Goal: Communication & Community: Answer question/provide support

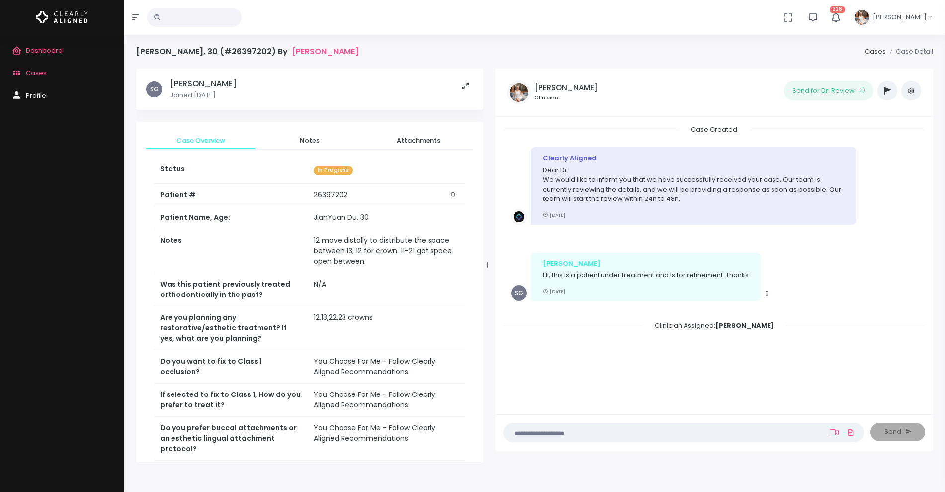
scroll to position [80, 0]
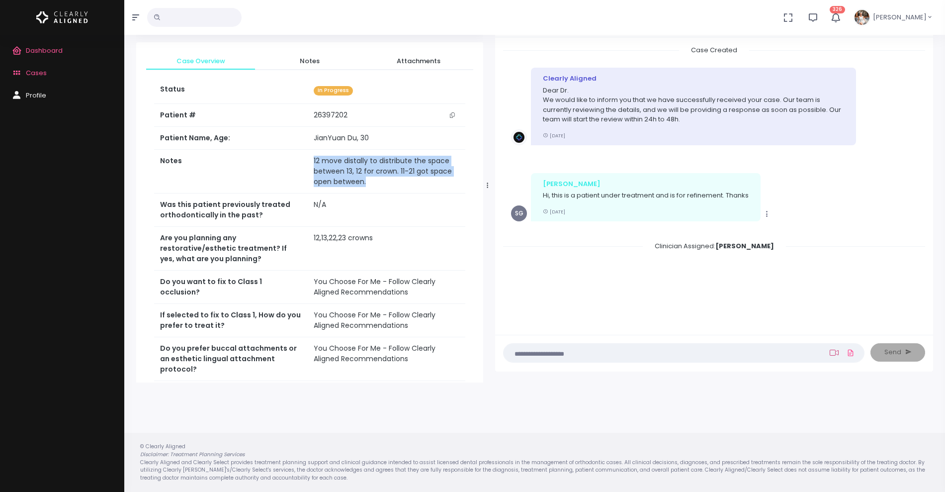
click at [836, 350] on icon at bounding box center [834, 353] width 9 height 8
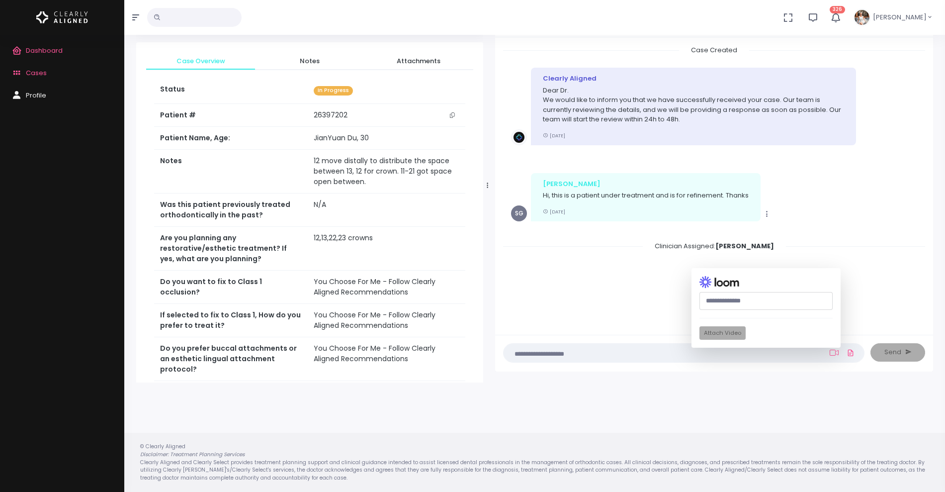
click at [752, 304] on input "text" at bounding box center [766, 301] width 133 height 18
paste input "**********"
type input "**********"
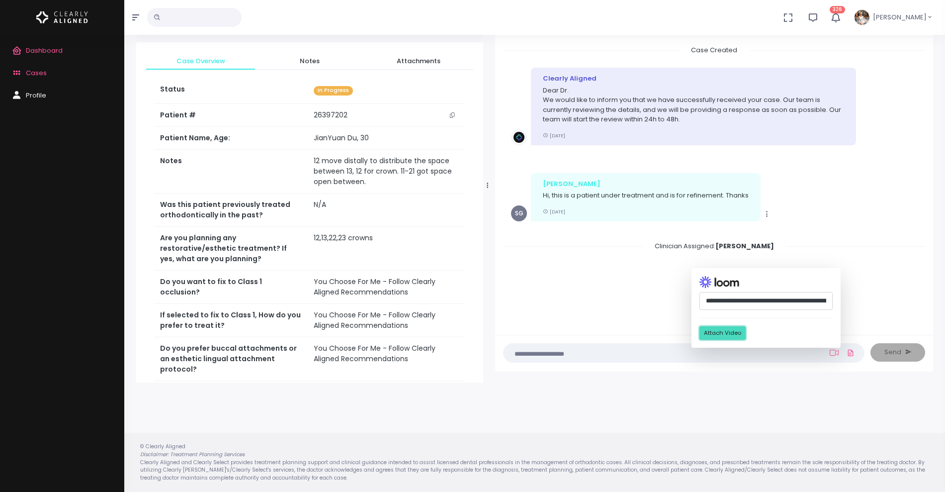
click at [735, 337] on button "Attach Video" at bounding box center [723, 332] width 46 height 13
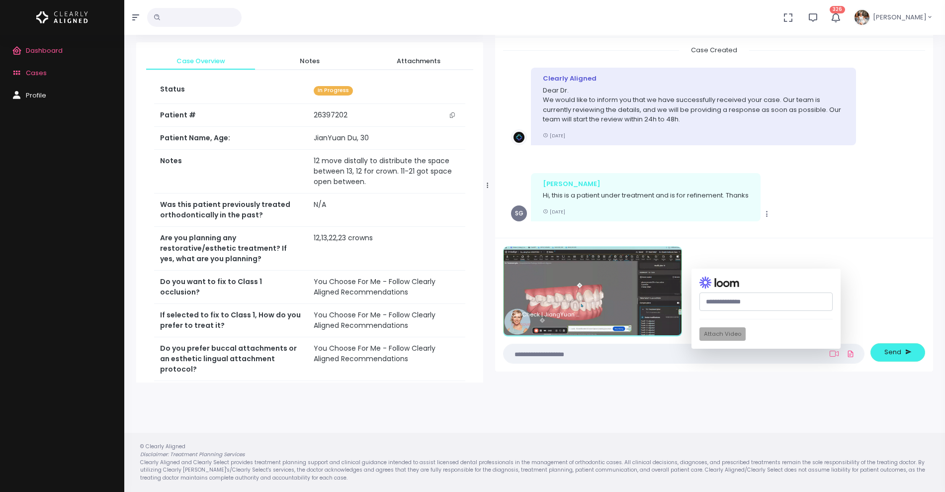
click at [624, 352] on textarea at bounding box center [665, 353] width 310 height 11
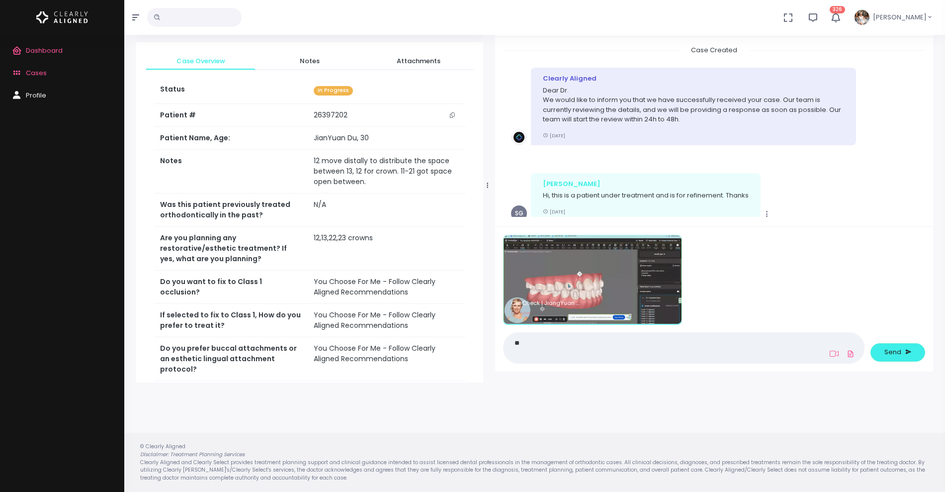
type textarea "*"
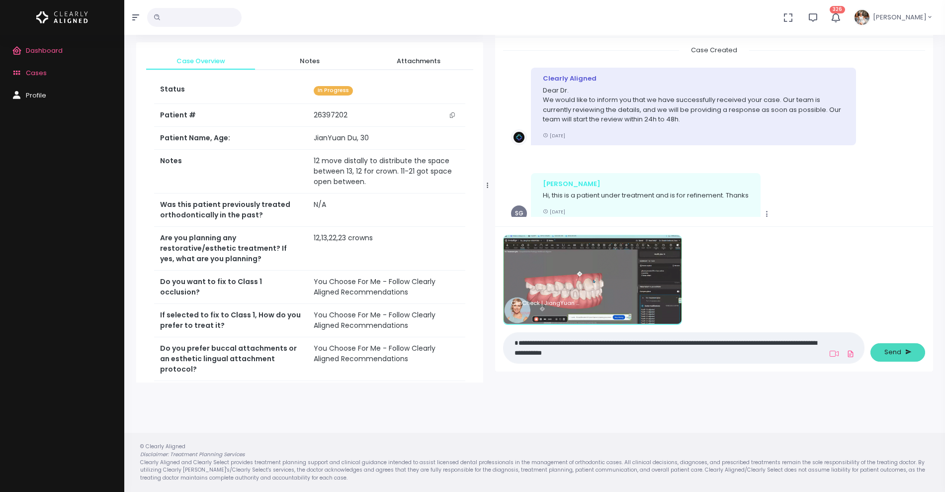
type textarea "**********"
click at [894, 346] on button "Send" at bounding box center [898, 352] width 55 height 18
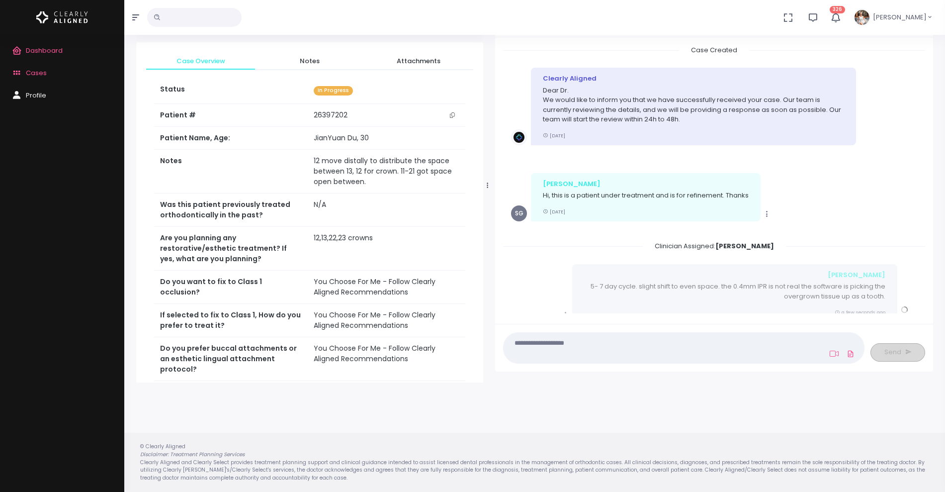
scroll to position [125, 0]
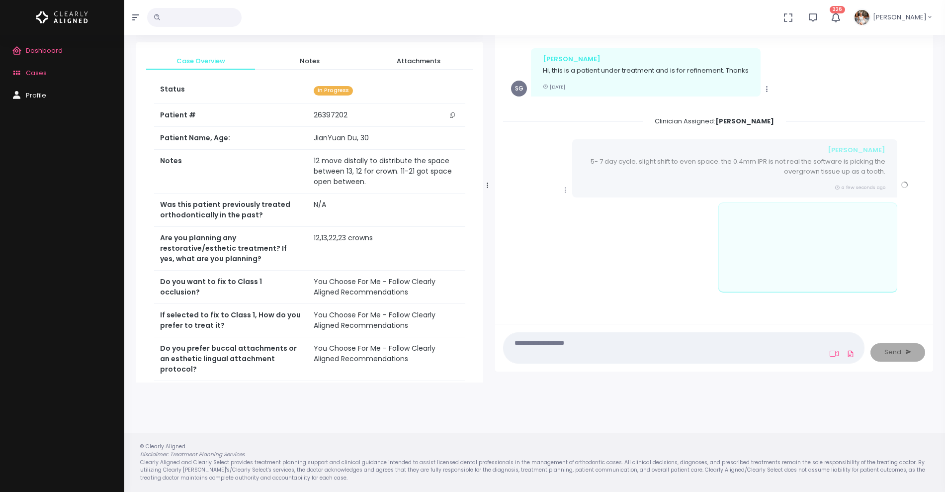
click at [567, 188] on icon "scrollable content" at bounding box center [565, 189] width 9 height 9
click at [600, 205] on link "Mark as Video Review" at bounding box center [611, 209] width 103 height 15
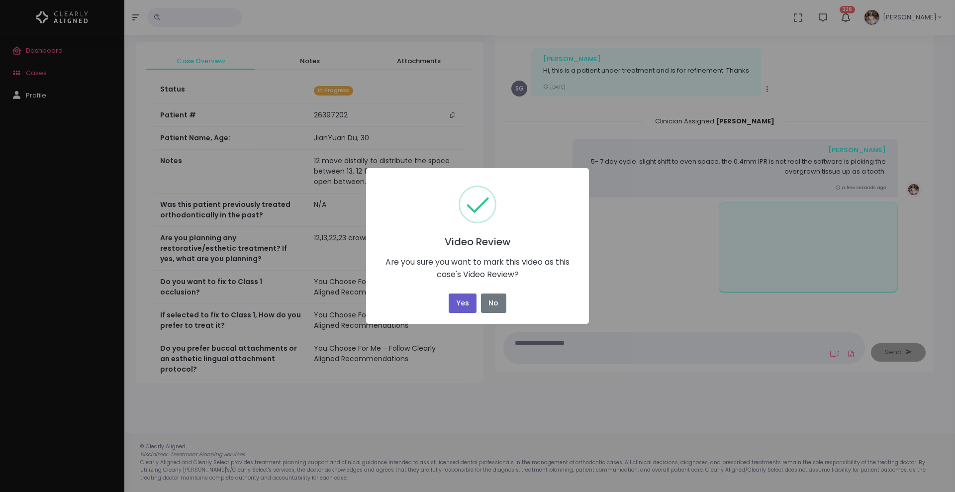
click at [455, 306] on button "Yes" at bounding box center [462, 302] width 28 height 19
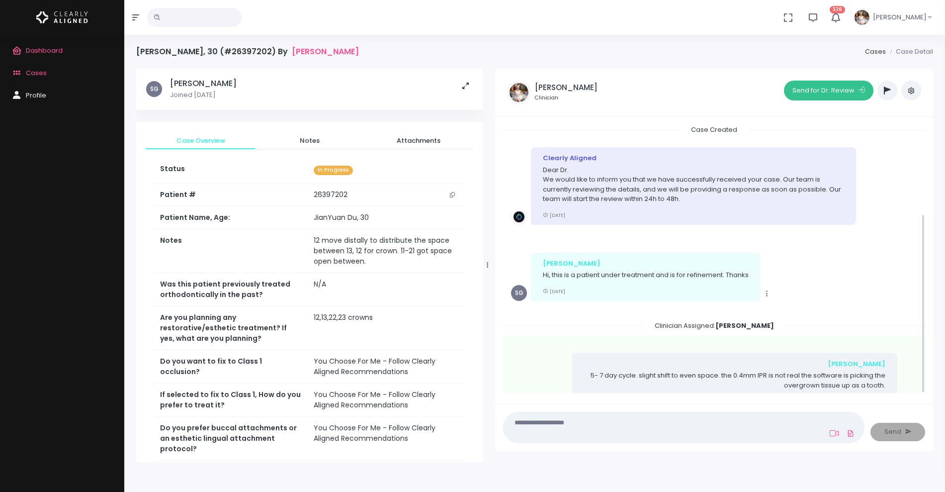
scroll to position [134, 0]
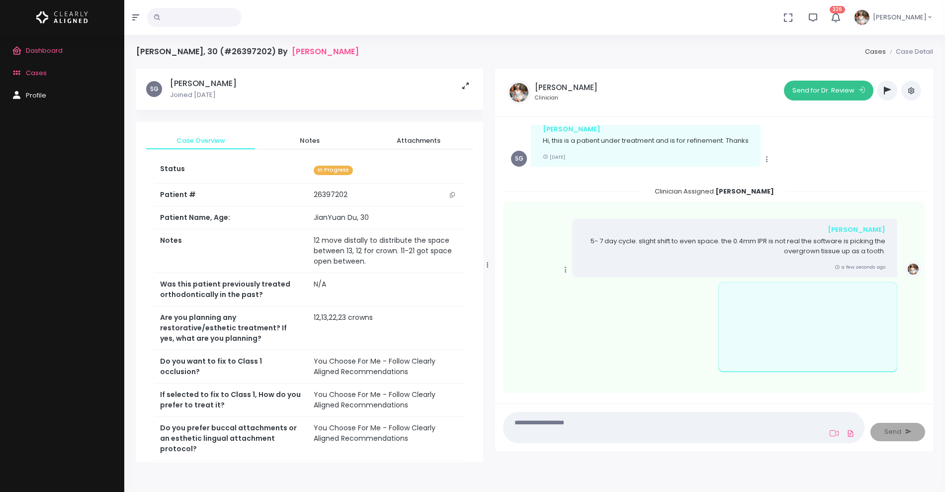
click at [837, 88] on button "Send for Dr. Review" at bounding box center [828, 91] width 89 height 20
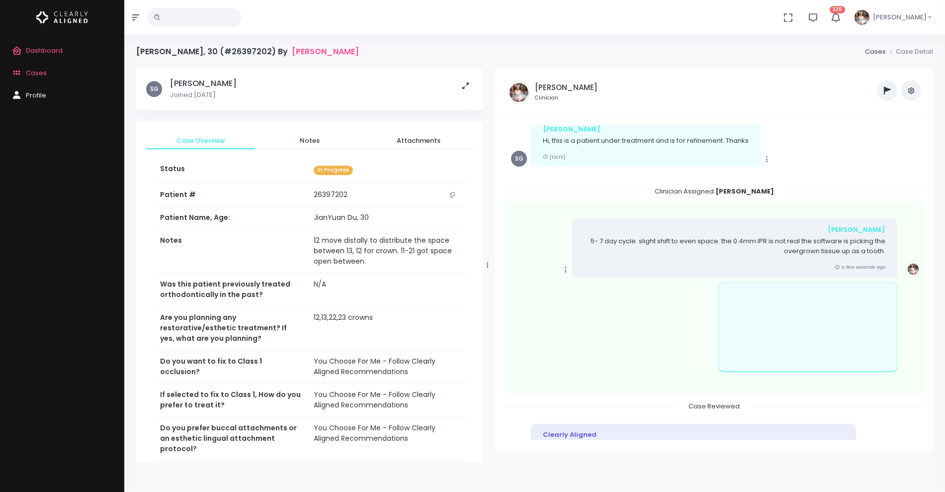
click at [42, 73] on span "Cases" at bounding box center [36, 72] width 21 height 9
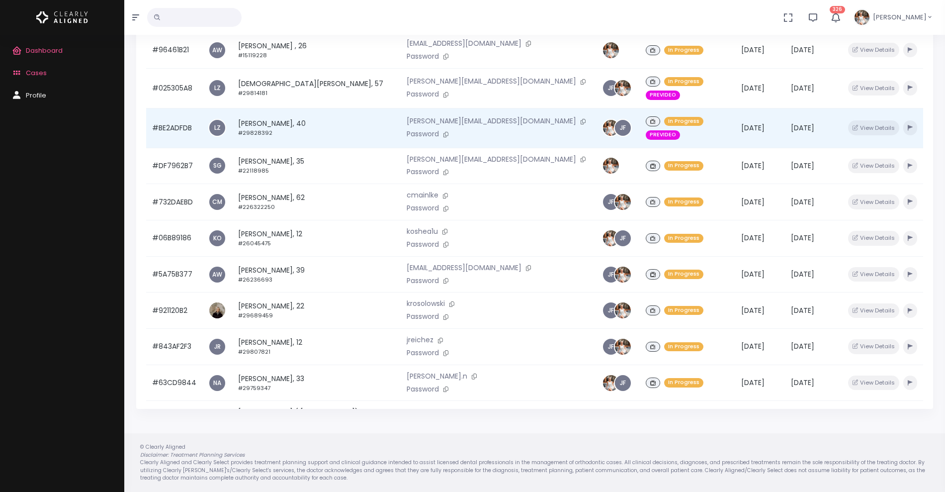
click at [172, 111] on td "#BE2ADFDB" at bounding box center [174, 128] width 56 height 40
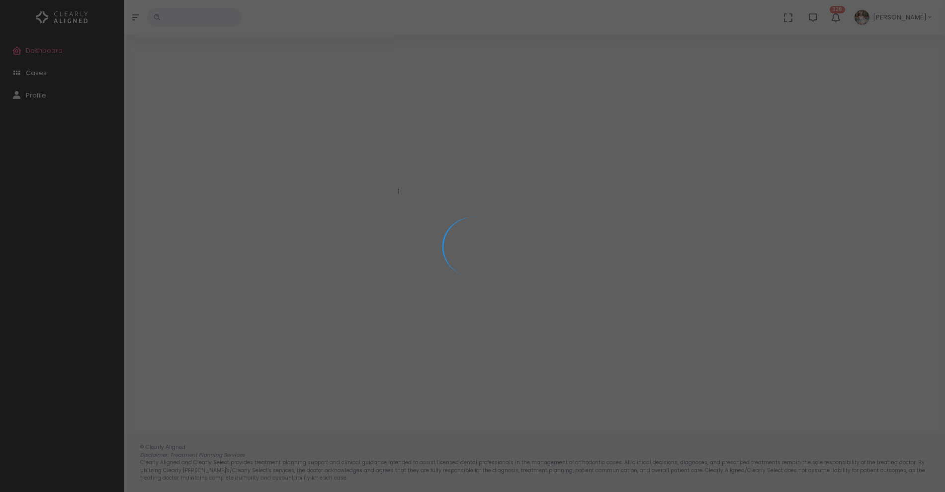
scroll to position [80, 0]
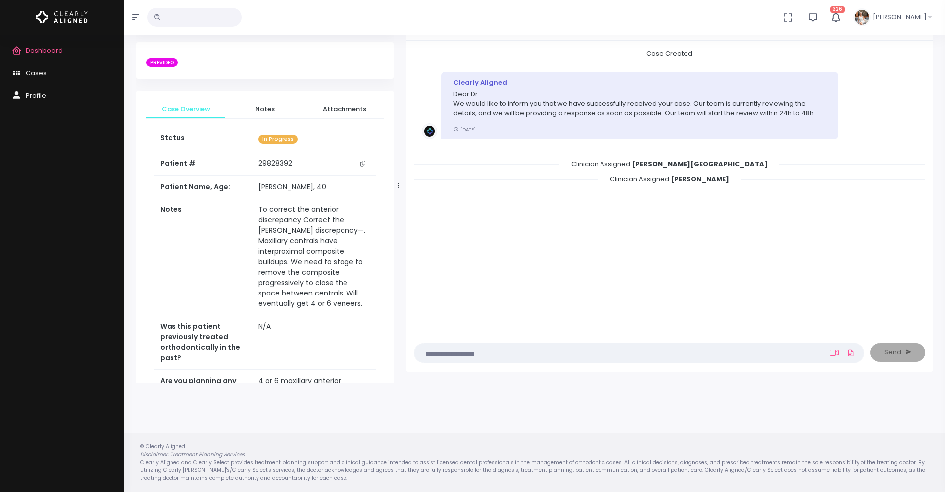
click at [526, 350] on textarea at bounding box center [619, 352] width 399 height 11
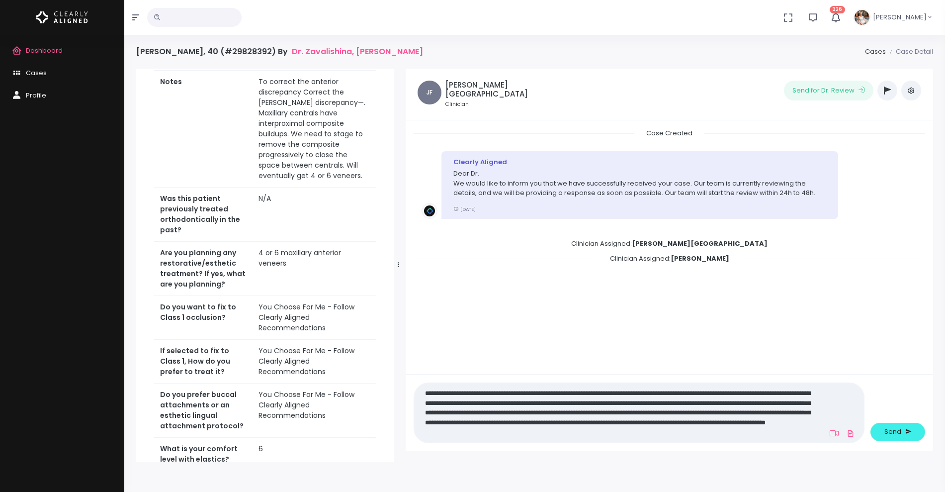
scroll to position [0, 0]
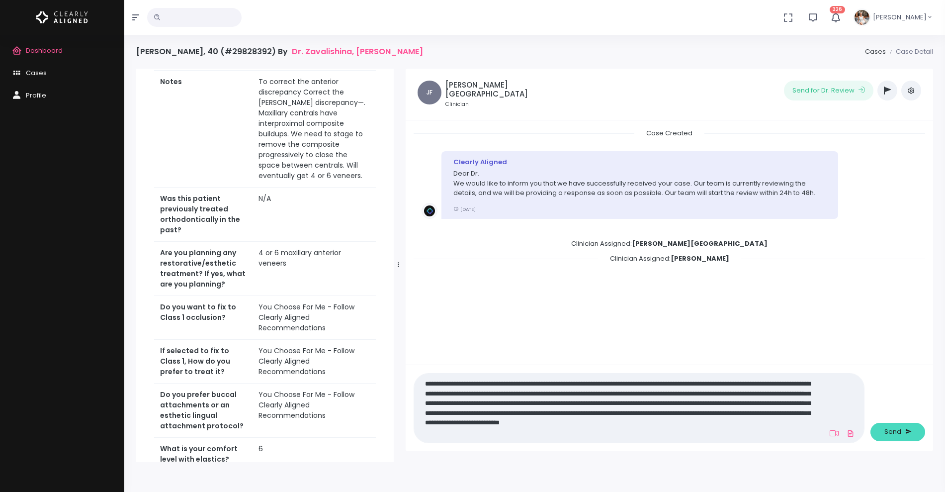
type textarea "**********"
click at [887, 432] on span "Send" at bounding box center [892, 432] width 17 height 10
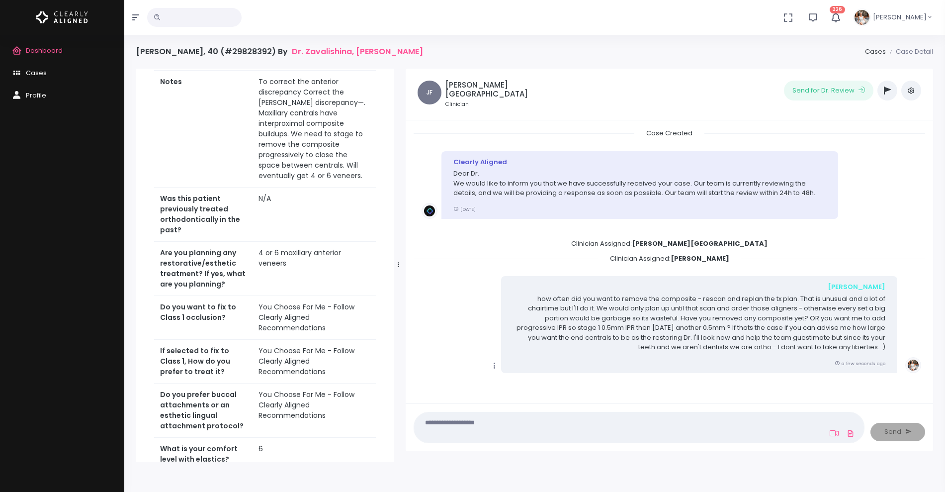
click at [34, 74] on span "Cases" at bounding box center [36, 72] width 21 height 9
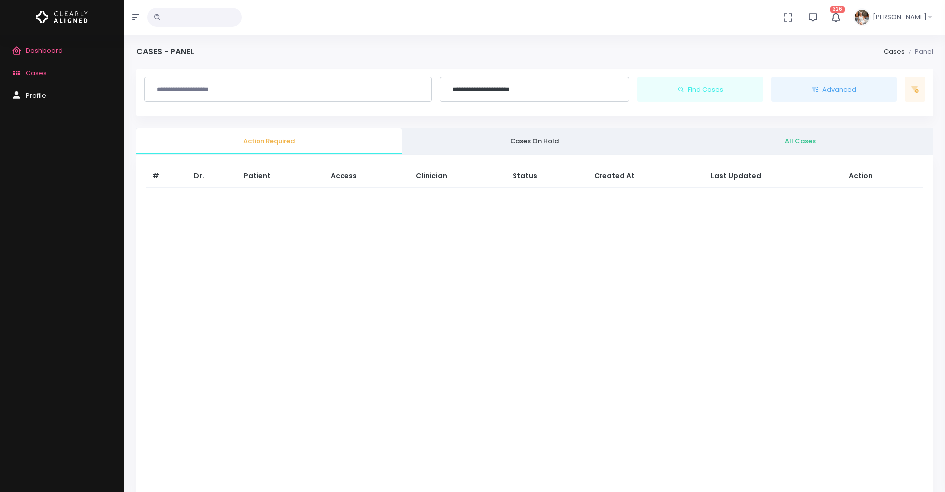
click at [34, 74] on span "Cases" at bounding box center [36, 72] width 21 height 9
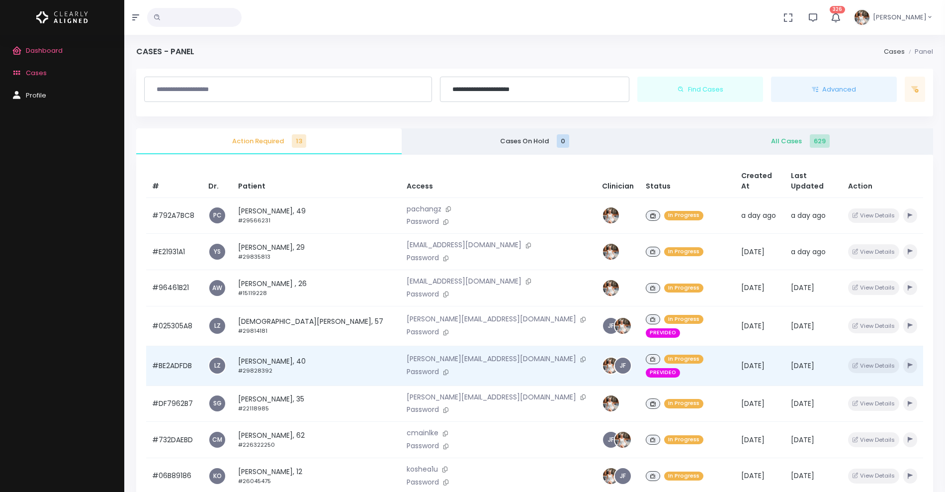
click at [185, 351] on td "#BE2ADFDB" at bounding box center [174, 366] width 56 height 40
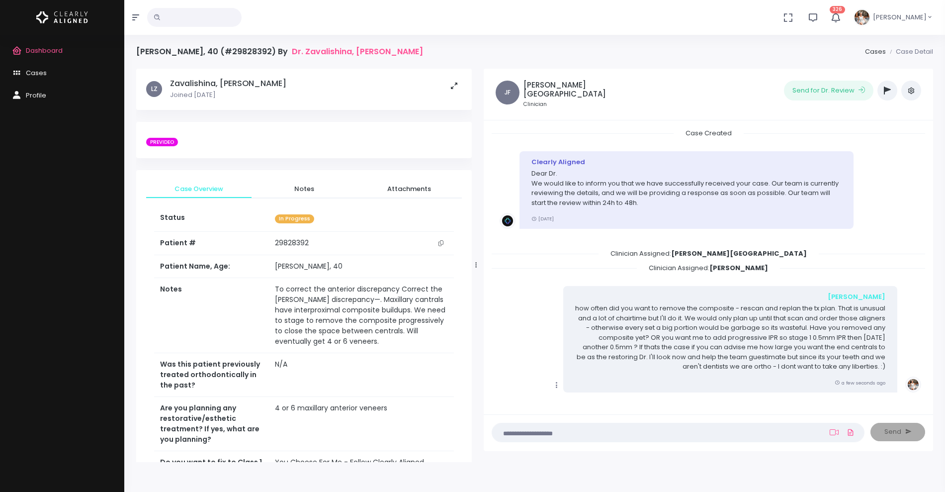
drag, startPoint x: 399, startPoint y: 265, endPoint x: 488, endPoint y: 264, distance: 89.0
click at [479, 264] on div at bounding box center [476, 264] width 5 height 385
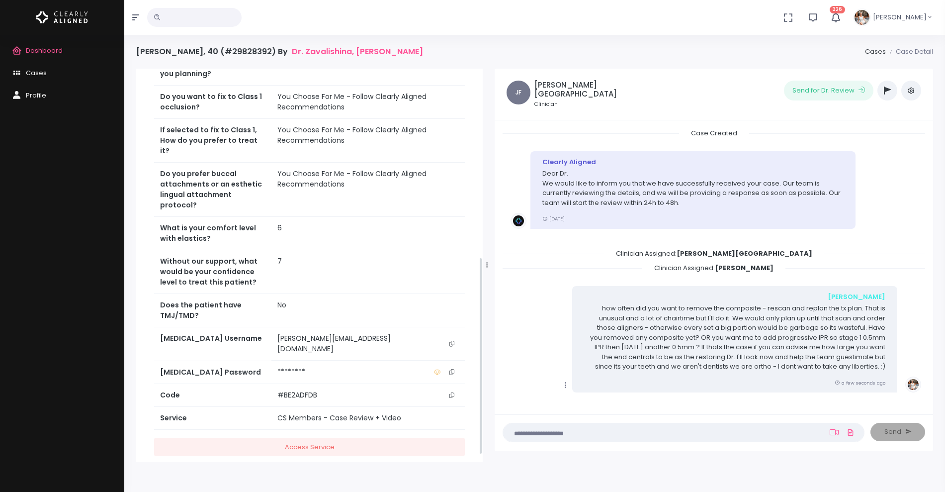
scroll to position [389, 0]
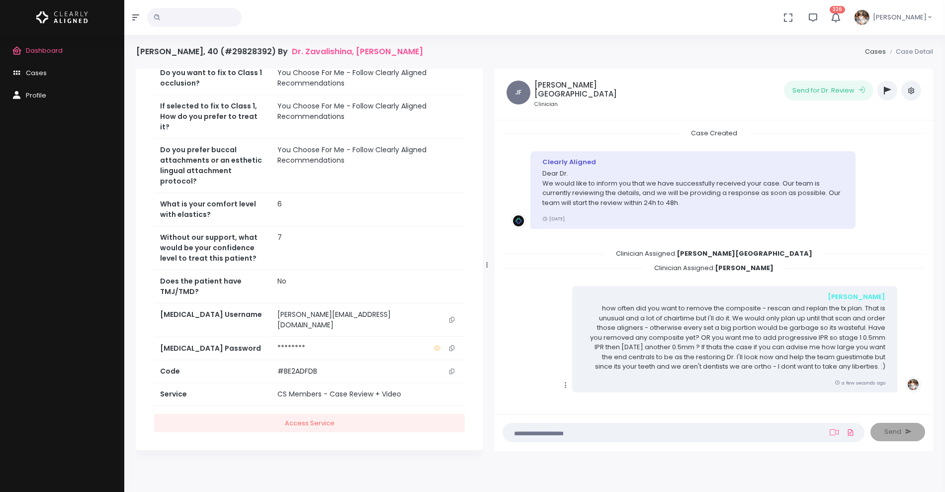
click at [452, 322] on icon "scrollable content" at bounding box center [451, 319] width 5 height 5
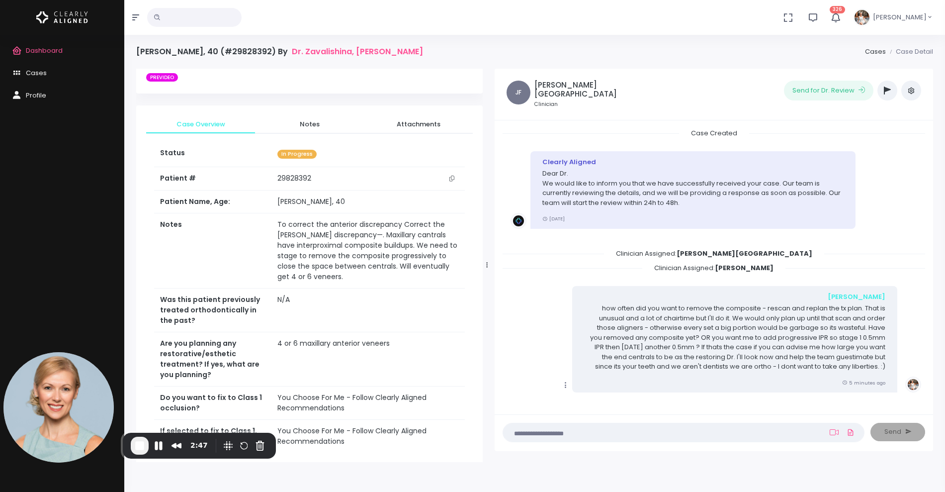
scroll to position [103, 0]
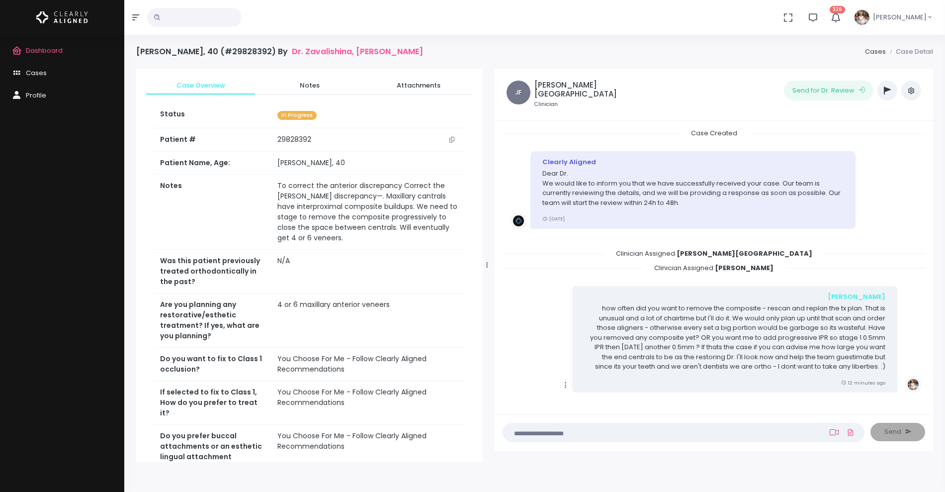
click at [835, 430] on icon at bounding box center [834, 432] width 9 height 8
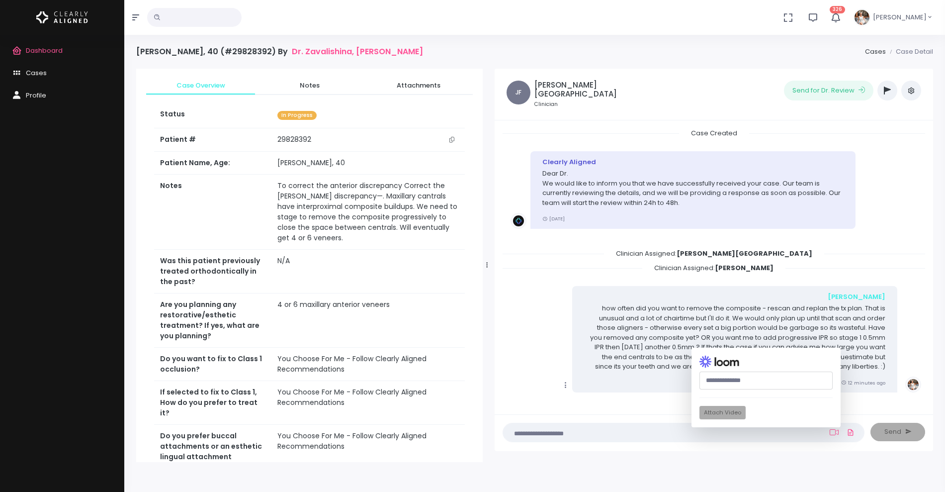
click at [745, 380] on input "text" at bounding box center [766, 380] width 133 height 18
paste input "**********"
type input "**********"
click at [730, 412] on button "Attach Video" at bounding box center [723, 412] width 46 height 13
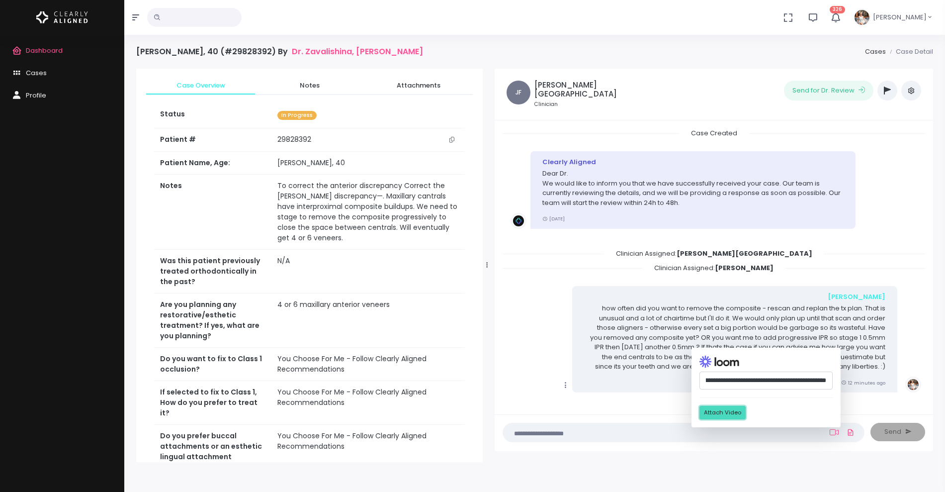
scroll to position [0, 0]
click at [649, 435] on textarea at bounding box center [664, 432] width 310 height 11
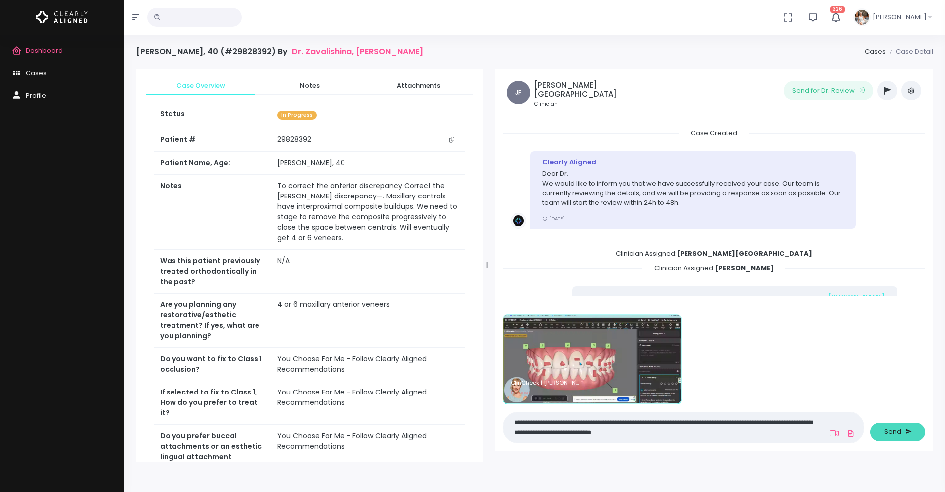
type textarea "**********"
click at [885, 428] on span "Send" at bounding box center [892, 432] width 17 height 10
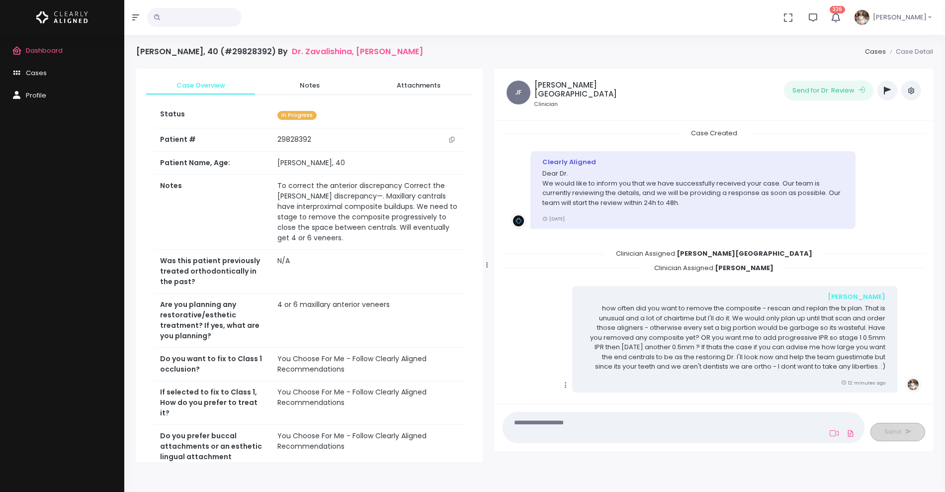
scroll to position [206, 0]
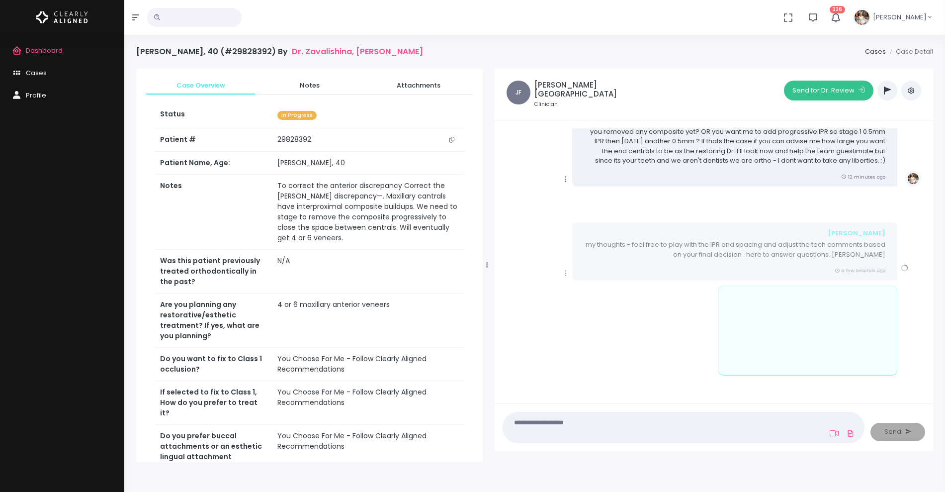
click at [813, 89] on button "Send for Dr. Review" at bounding box center [828, 91] width 89 height 20
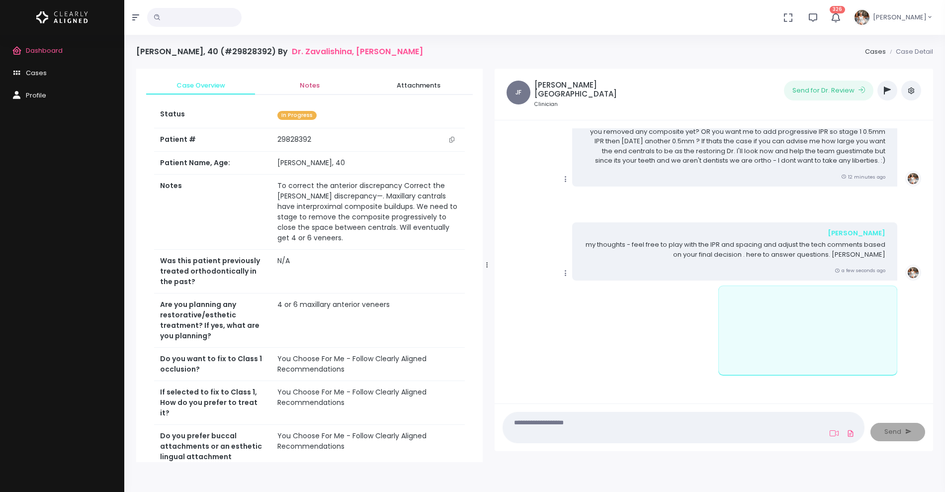
click at [314, 84] on span "Notes" at bounding box center [309, 86] width 93 height 10
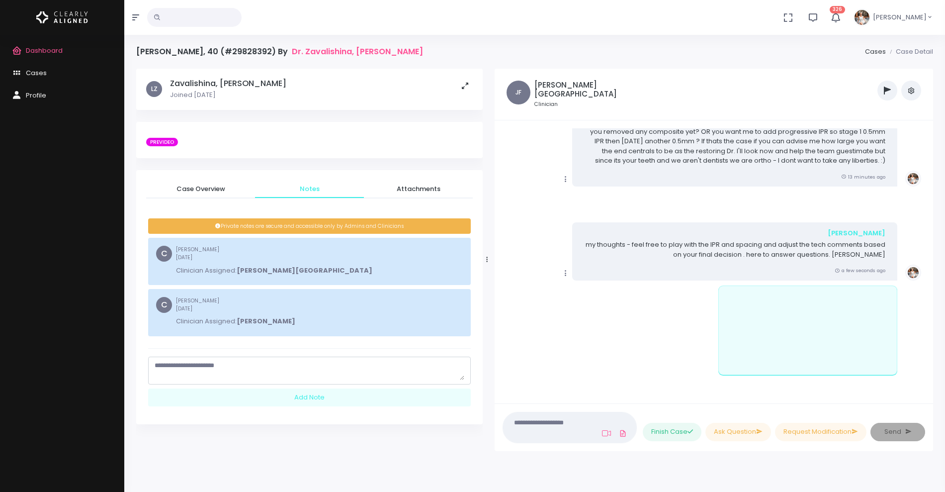
scroll to position [395, 0]
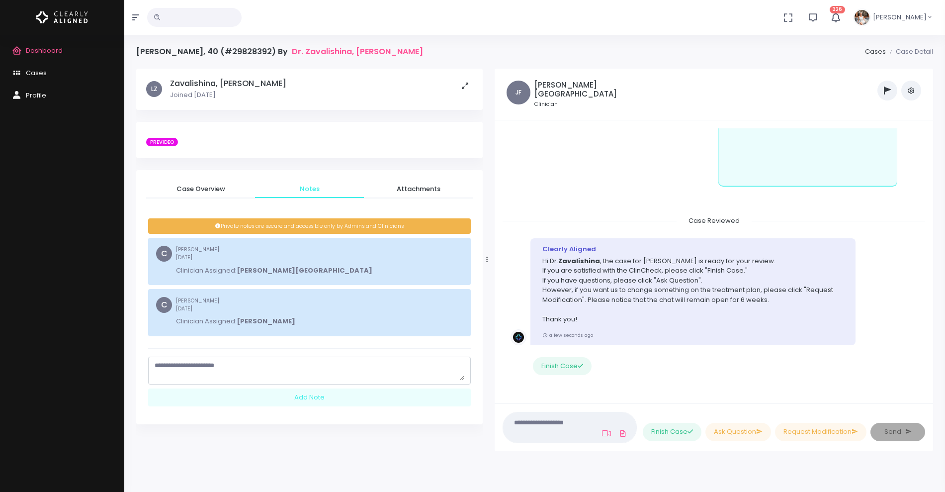
click at [882, 91] on button "button" at bounding box center [888, 91] width 20 height 20
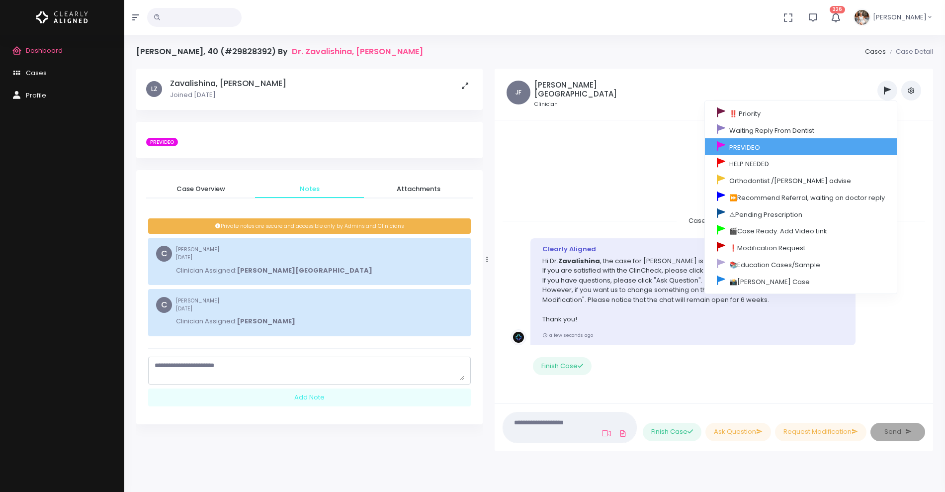
click at [762, 146] on link "PREVIDEO" at bounding box center [801, 146] width 192 height 17
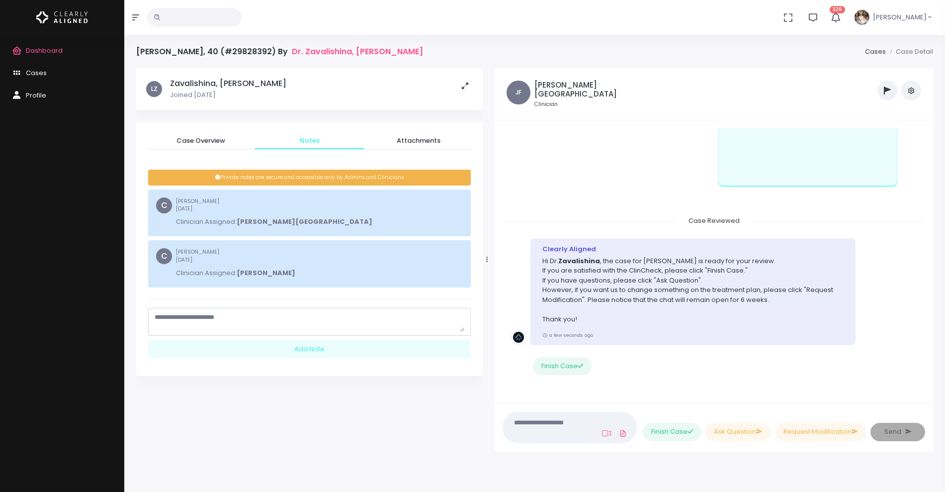
click at [308, 329] on textarea "scrollable content" at bounding box center [310, 321] width 310 height 19
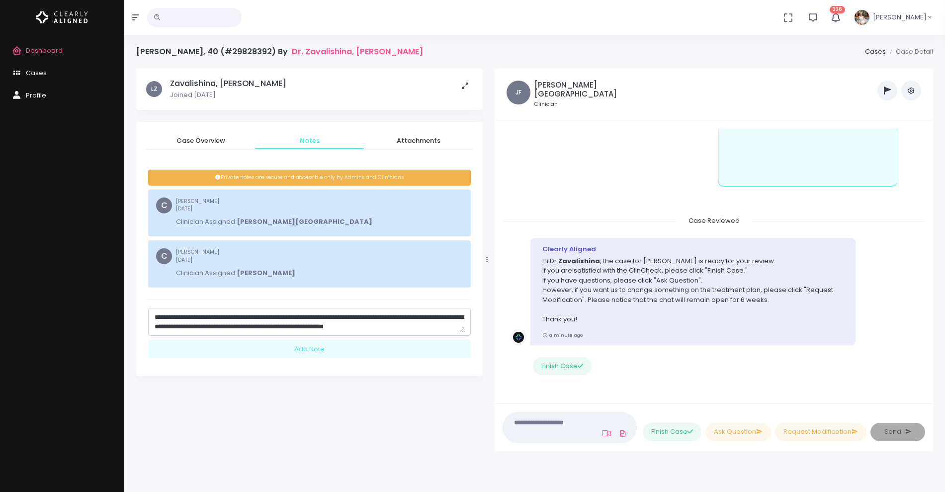
scroll to position [9, 0]
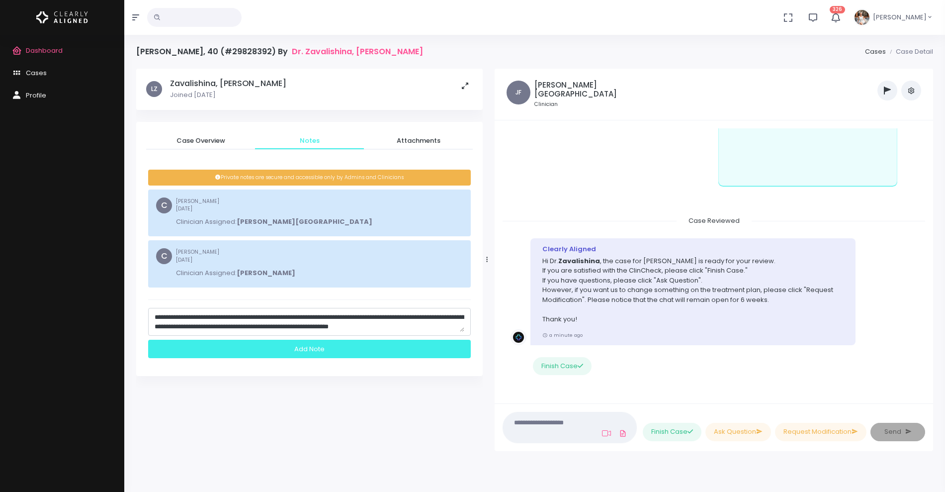
type textarea "**********"
click at [317, 352] on div "Add Note" at bounding box center [309, 349] width 323 height 18
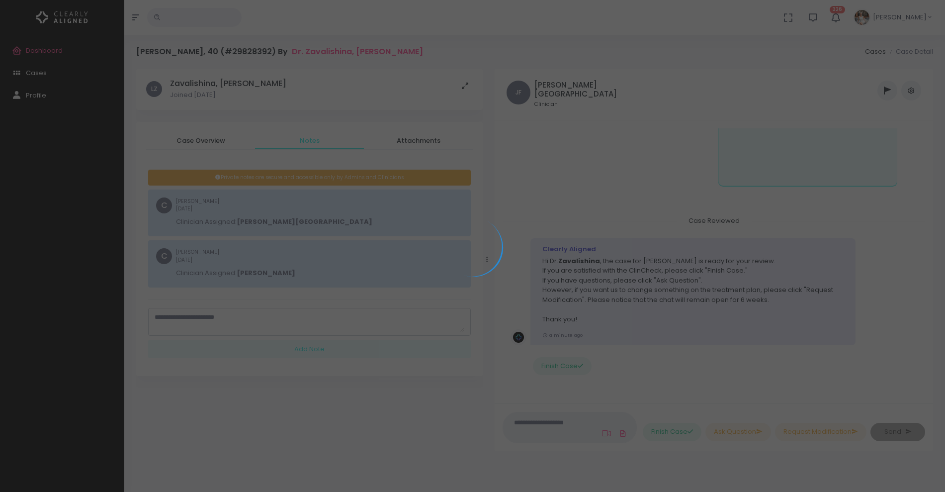
scroll to position [0, 0]
